Goal: Transaction & Acquisition: Purchase product/service

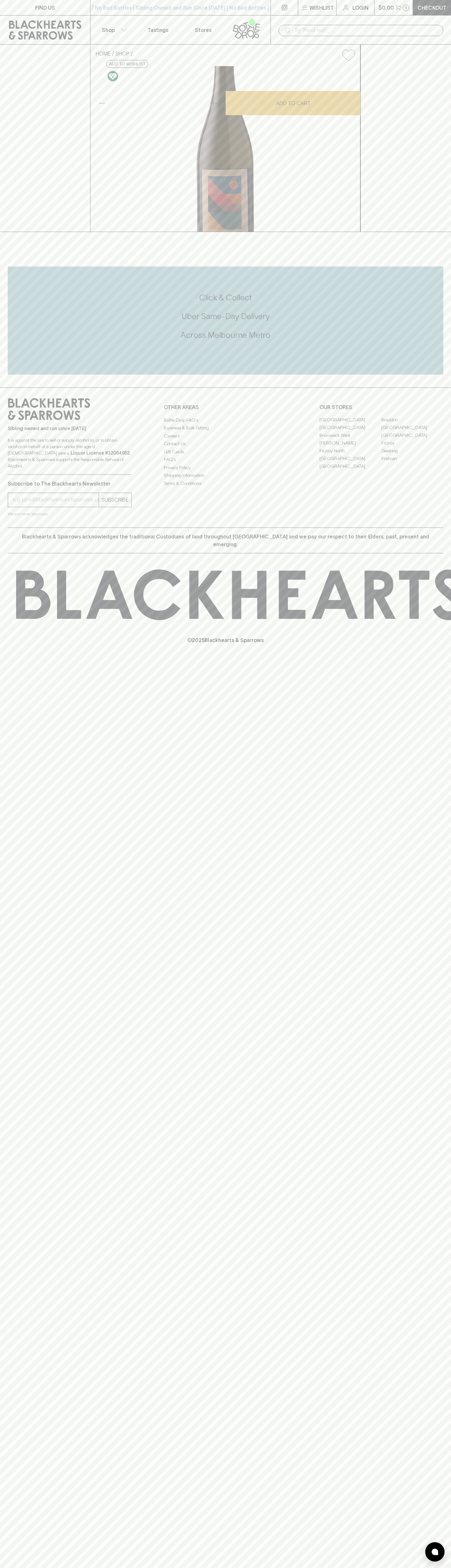
click at [344, 30] on input "text" at bounding box center [366, 31] width 144 height 10
click at [451, 527] on div "Sibling owned and run since 2006 It is against the law to sell or supply alcoho…" at bounding box center [225, 458] width 451 height 140
click at [356, 1568] on html "FIND US | No Bad Bottles | Sibling Owned and Run Since 2006 | No Bad Bottles | …" at bounding box center [225, 784] width 451 height 1568
click at [24, 232] on div "HOME SHOP Vino Aperto Prosecco King Valley 2024 $22.00 Add to wishlist 10% disc…" at bounding box center [225, 138] width 451 height 188
